Goal: Navigation & Orientation: Find specific page/section

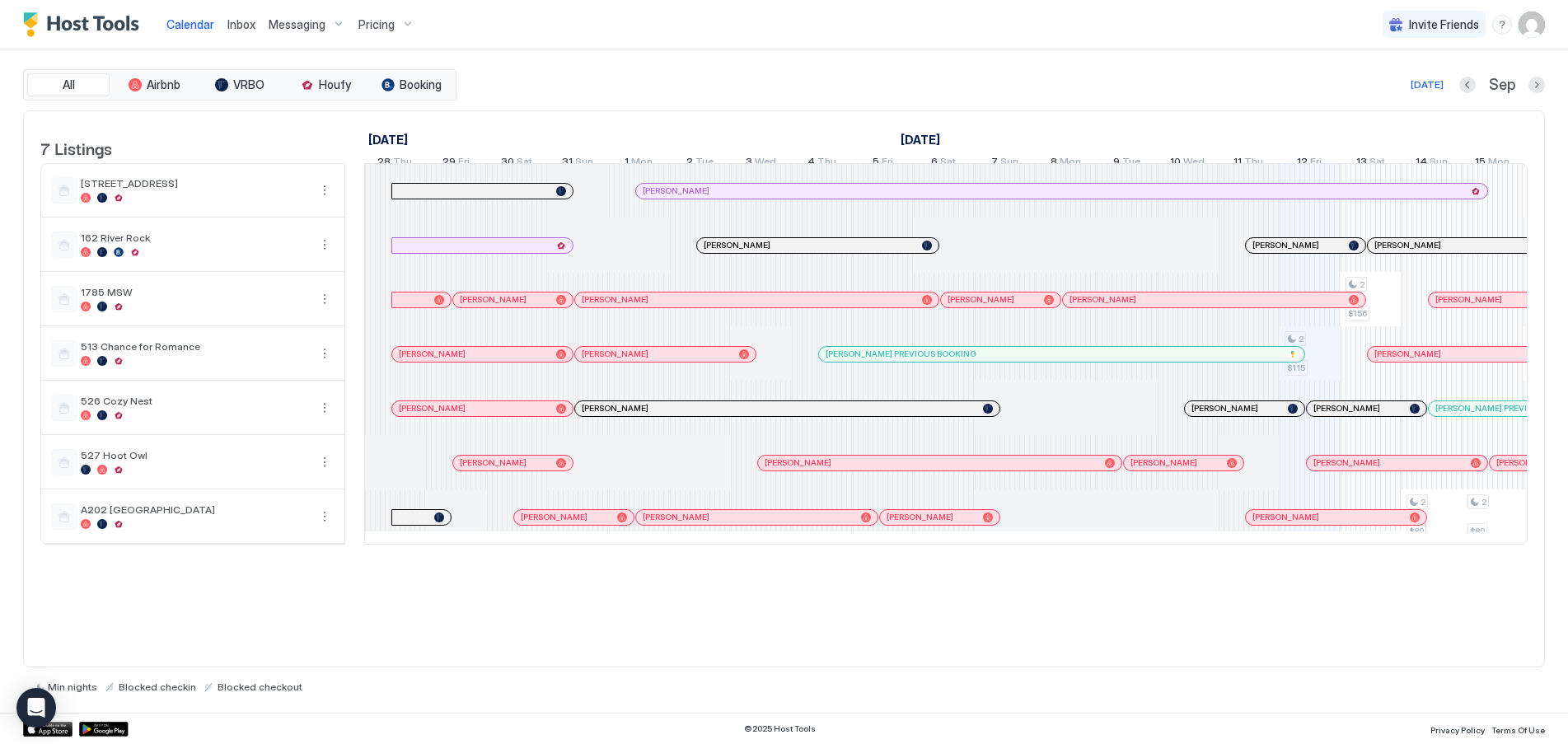
scroll to position [0, 746]
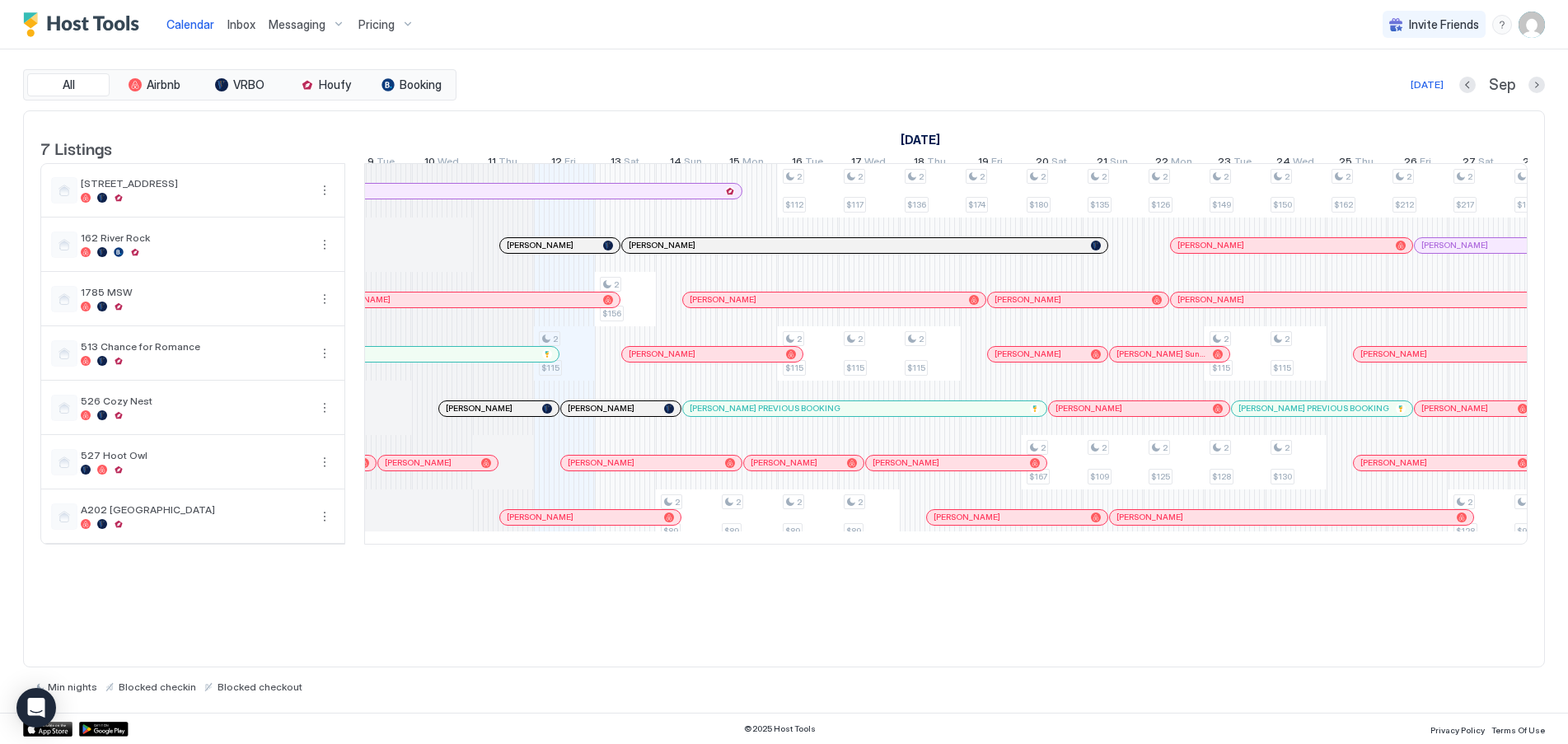
click at [395, 25] on div "Pricing" at bounding box center [385, 24] width 69 height 28
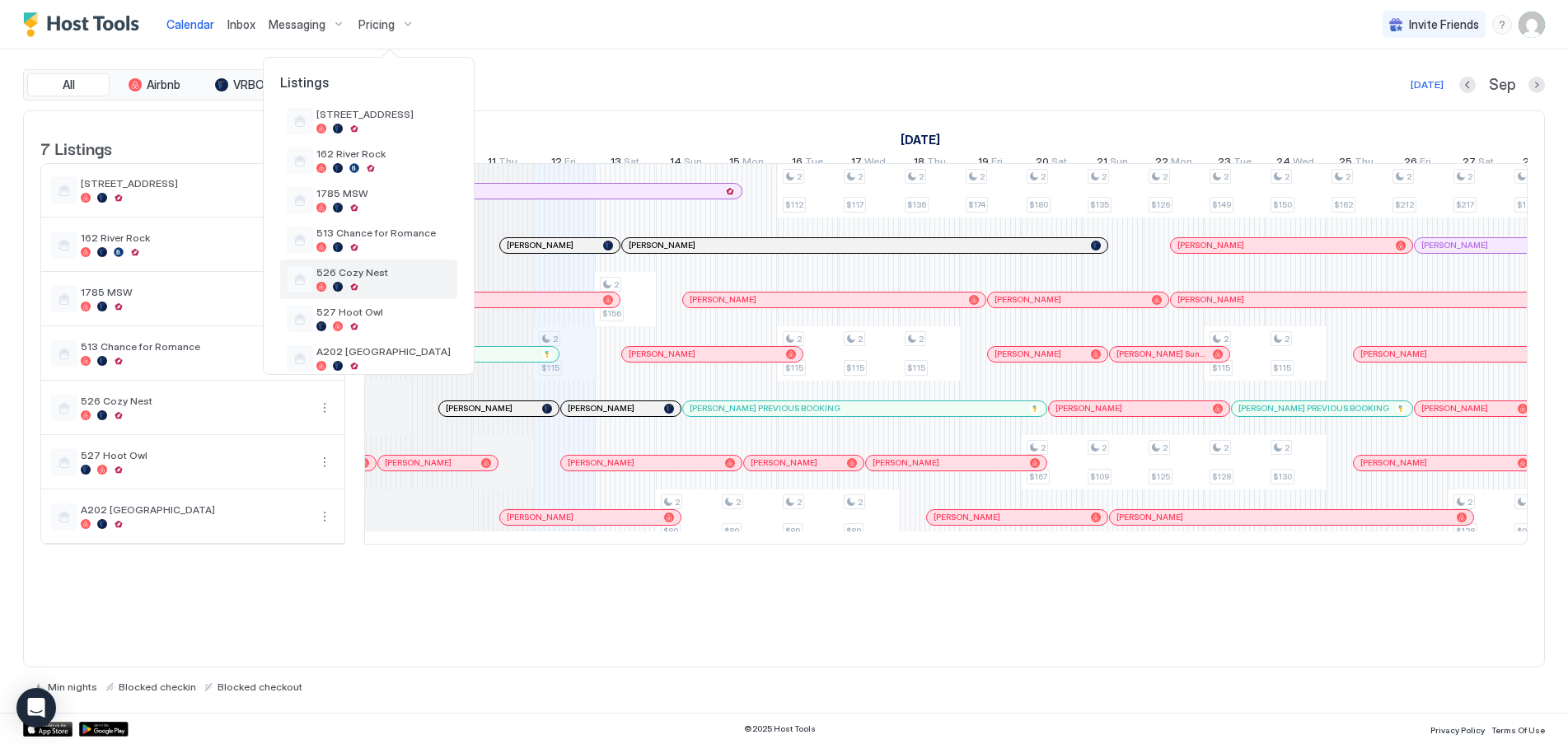
scroll to position [66, 0]
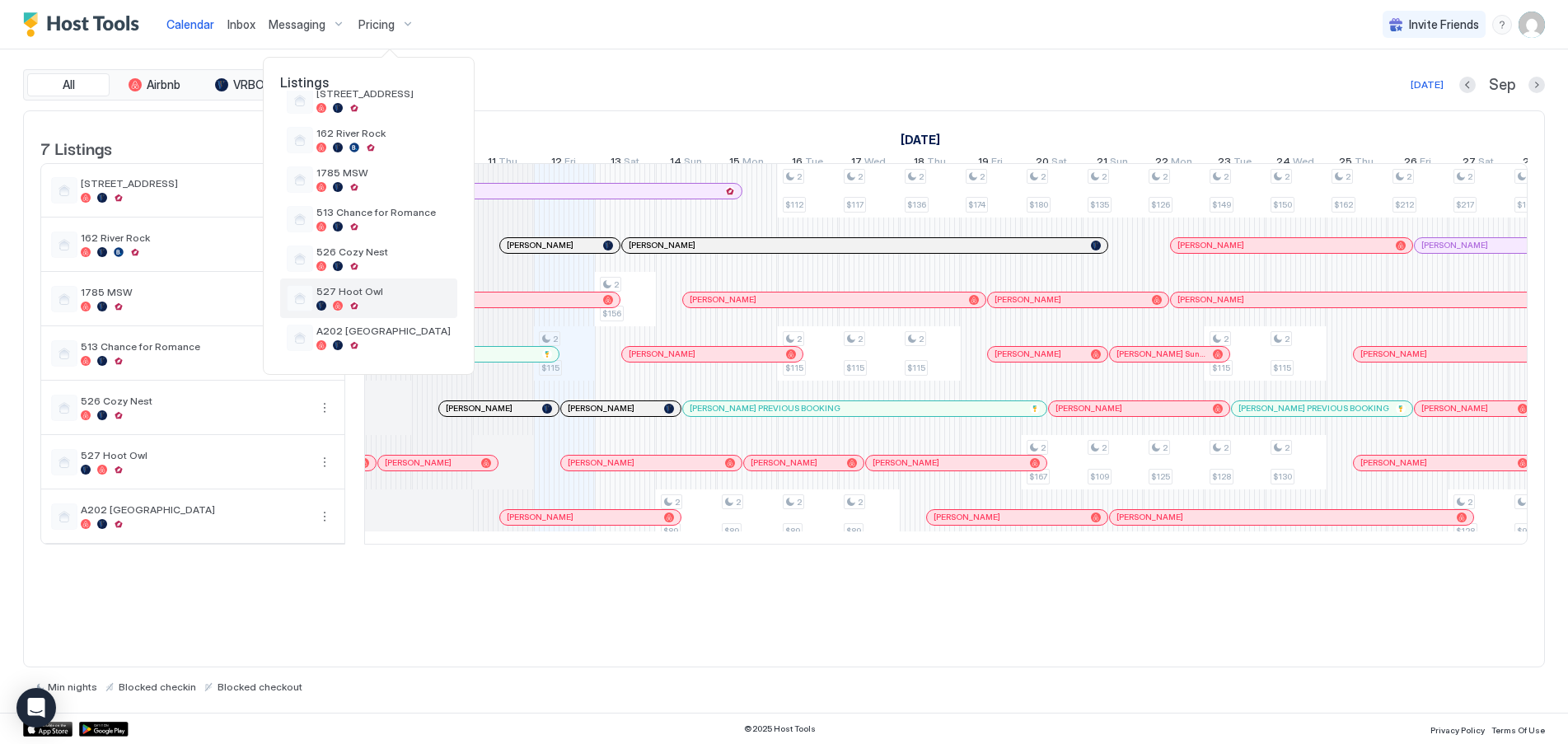
click at [351, 291] on span "527 Hoot Owl" at bounding box center [384, 291] width 135 height 13
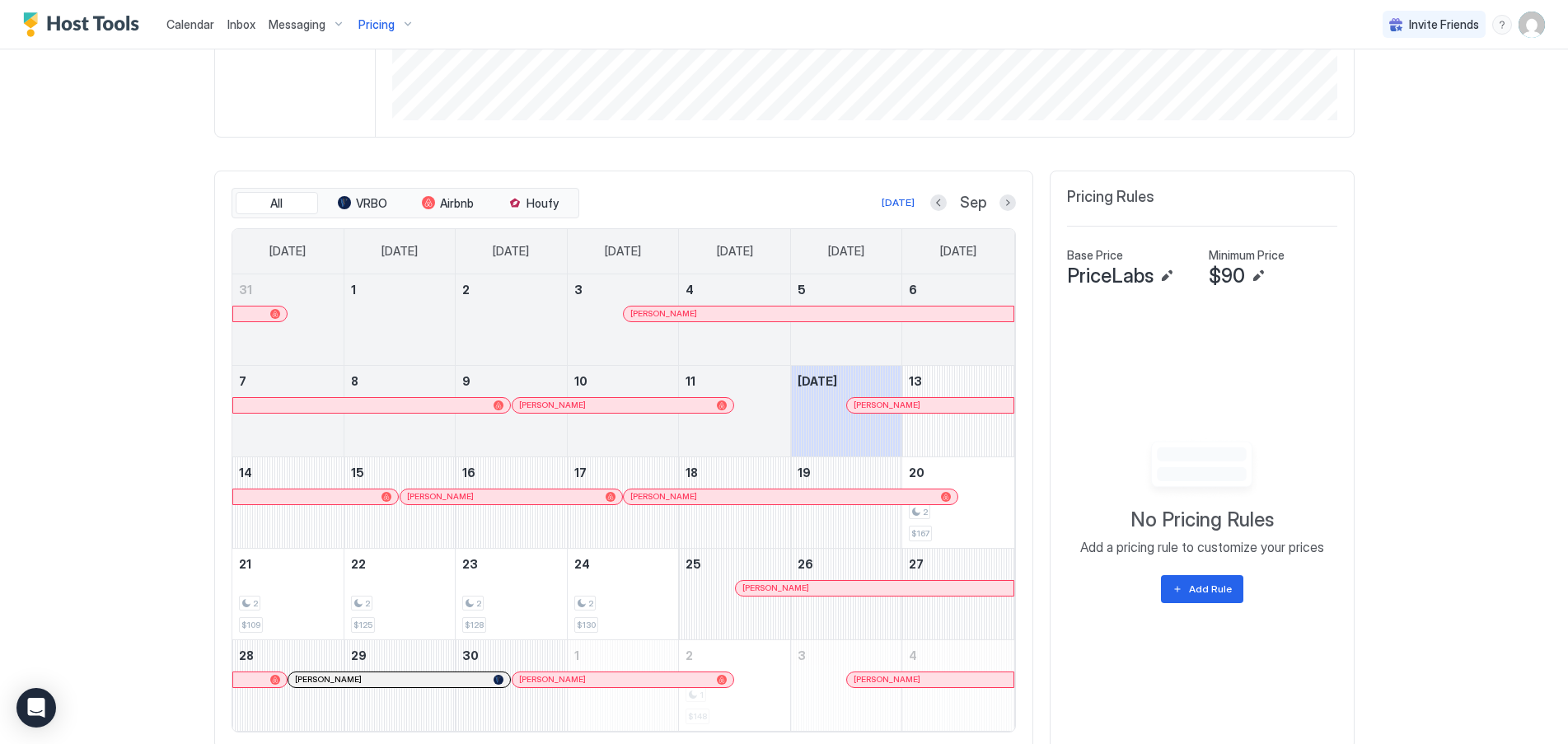
scroll to position [434, 0]
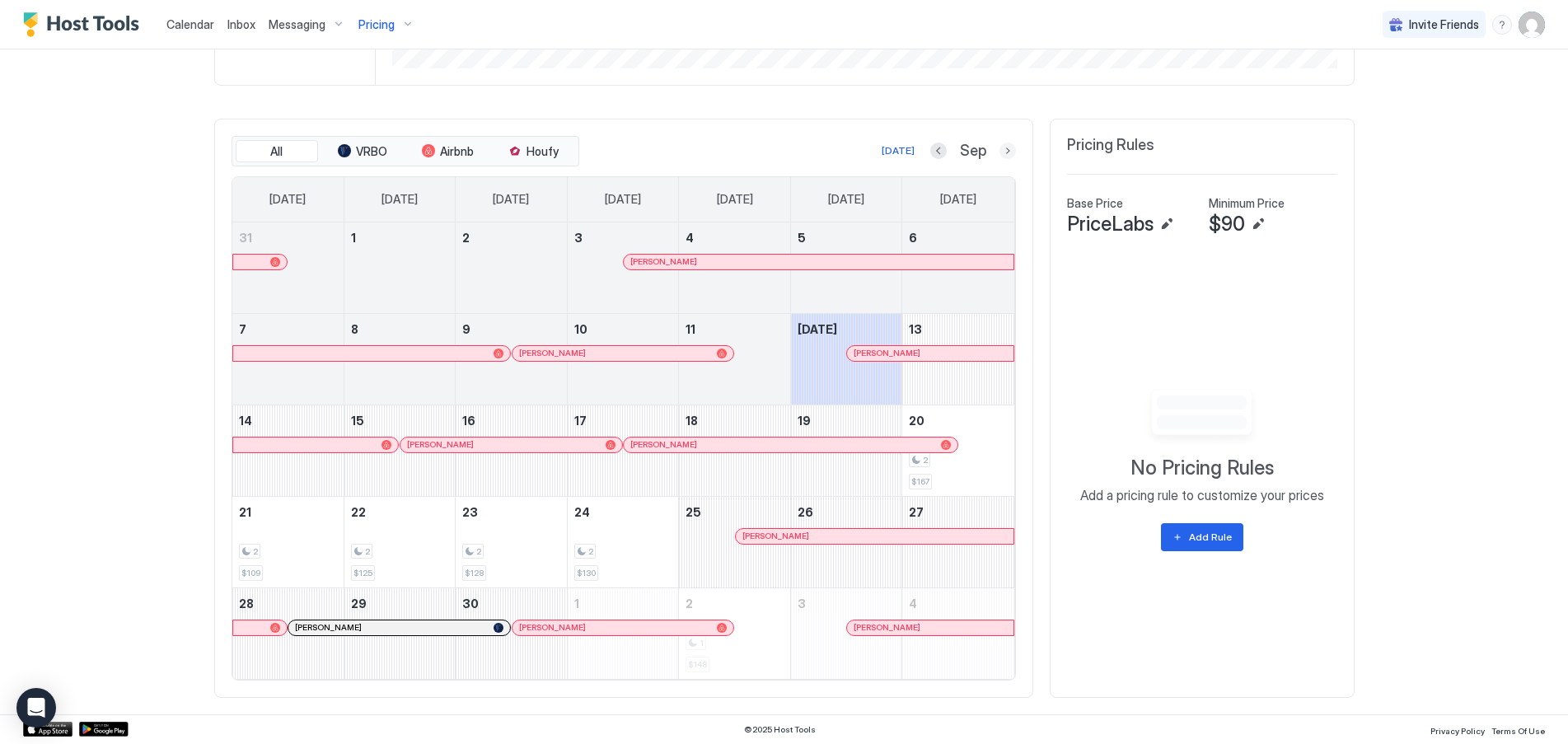
click at [999, 155] on button "Next month" at bounding box center [1007, 150] width 16 height 16
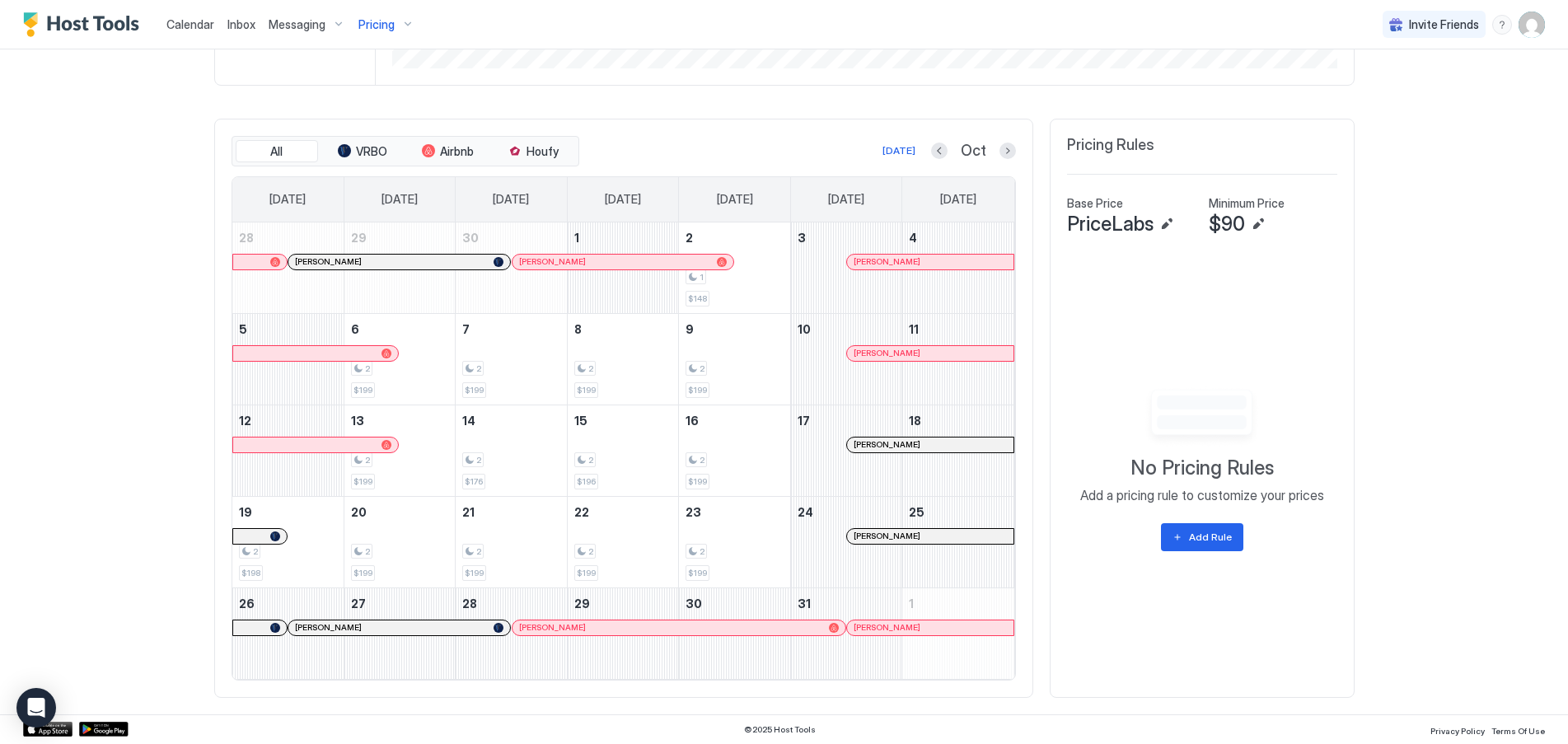
click at [187, 18] on span "Calendar" at bounding box center [190, 24] width 47 height 14
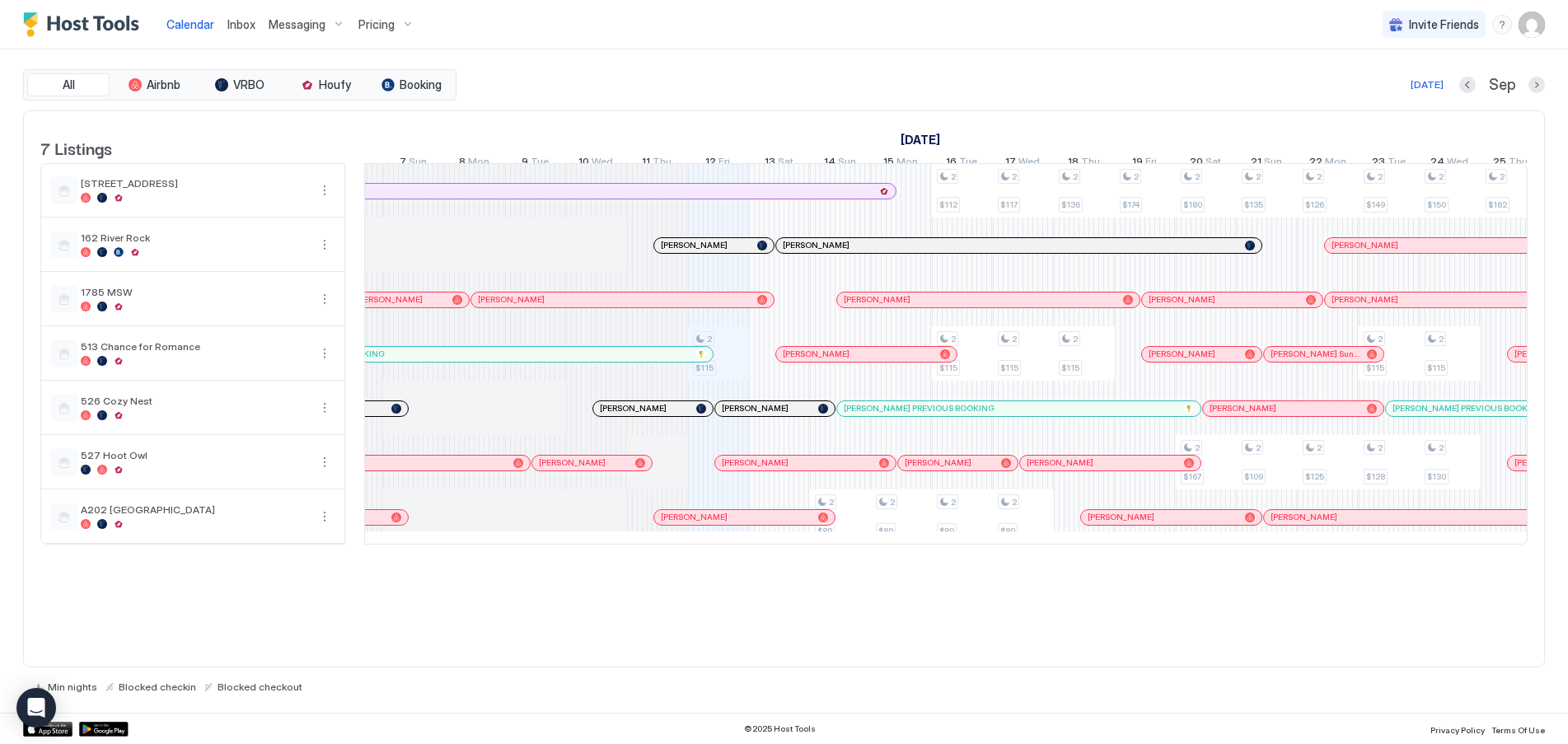
scroll to position [0, 683]
